Goal: Task Accomplishment & Management: Manage account settings

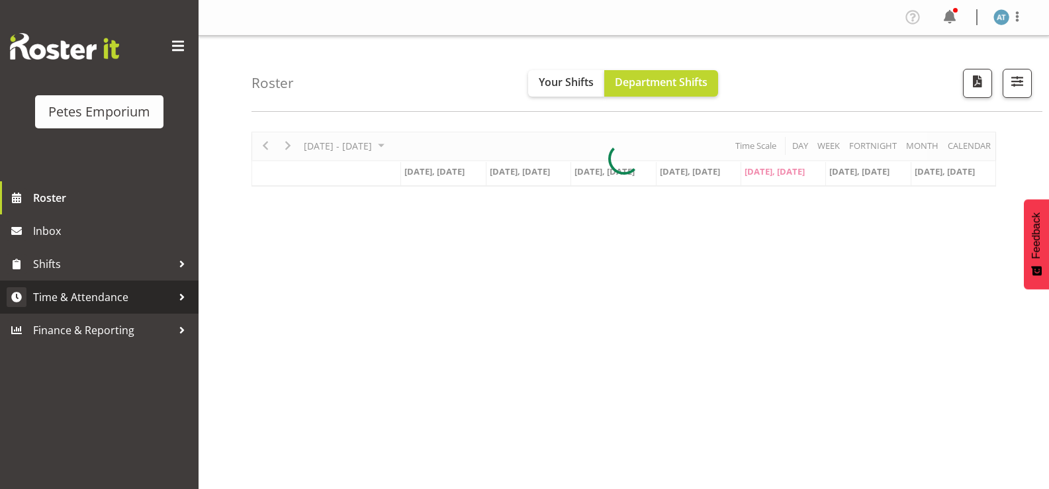
click at [142, 296] on span "Time & Attendance" at bounding box center [102, 297] width 139 height 20
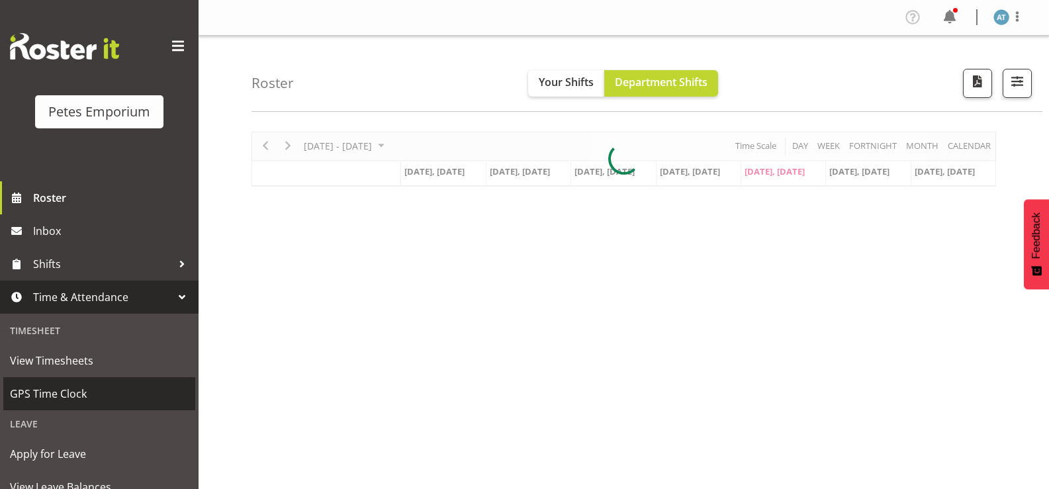
click at [124, 390] on span "GPS Time Clock" at bounding box center [99, 394] width 179 height 20
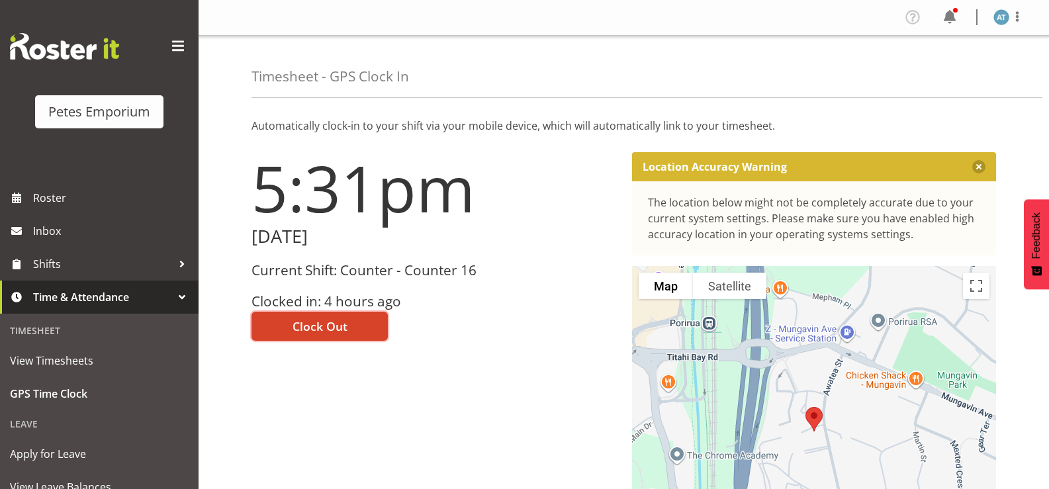
click at [341, 326] on span "Clock Out" at bounding box center [319, 326] width 55 height 17
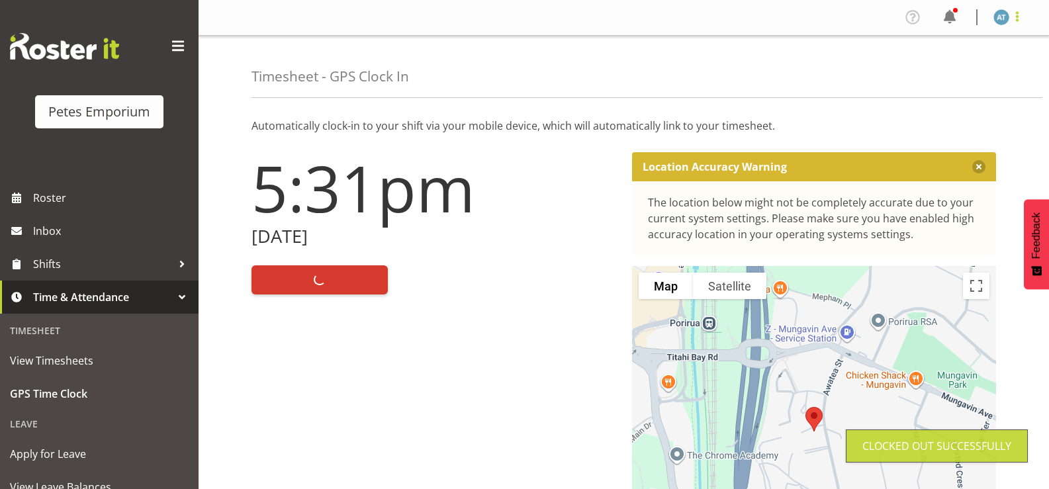
click at [1016, 23] on span at bounding box center [1017, 17] width 16 height 16
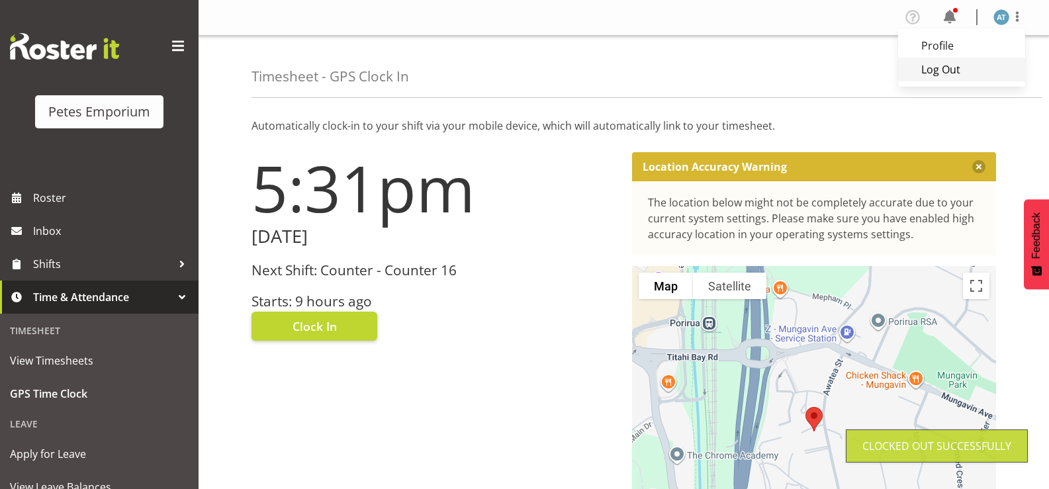
click at [977, 60] on link "Log Out" at bounding box center [961, 70] width 127 height 24
